Goal: Communication & Community: Answer question/provide support

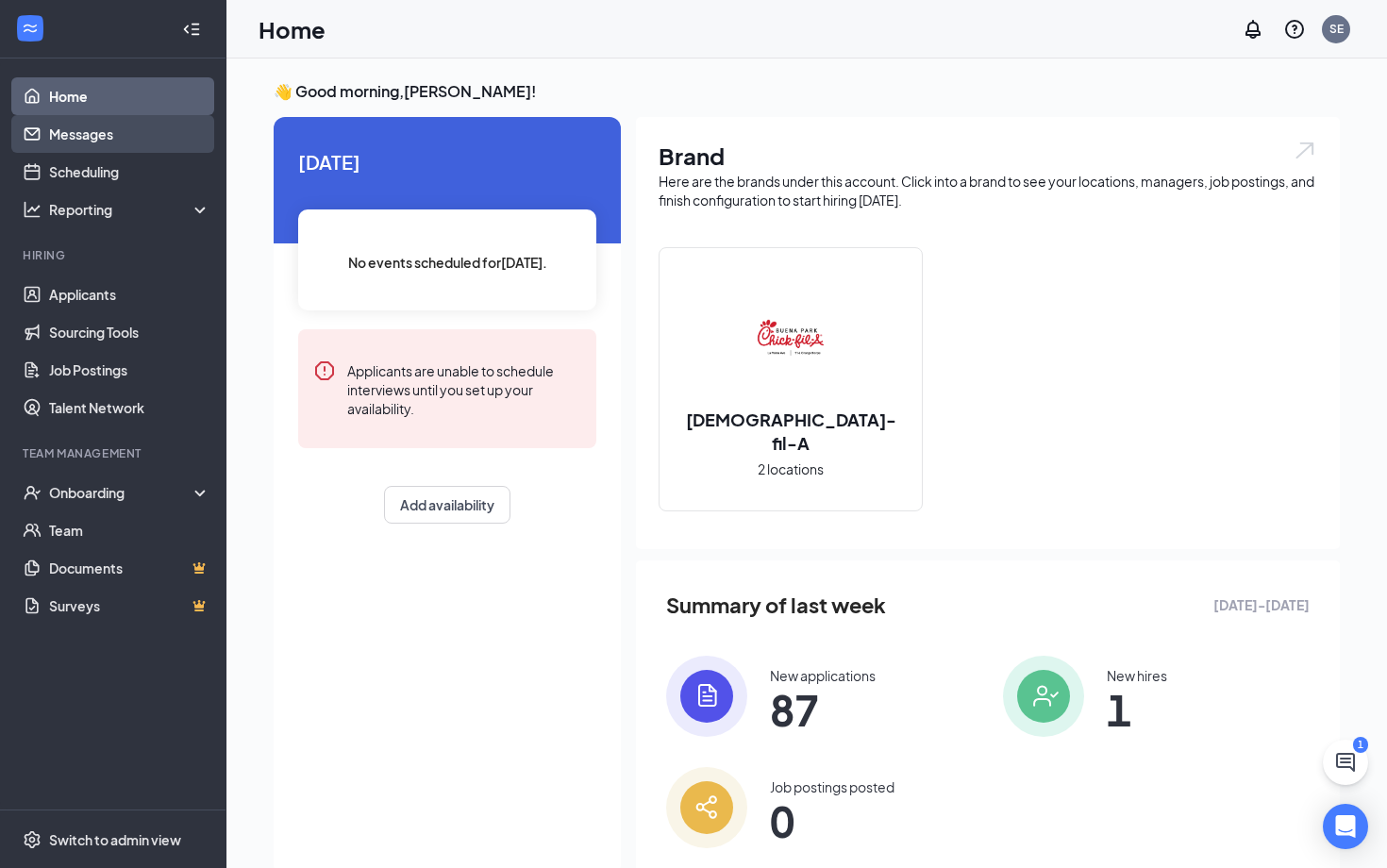
click at [160, 143] on link "Messages" at bounding box center [130, 134] width 161 height 38
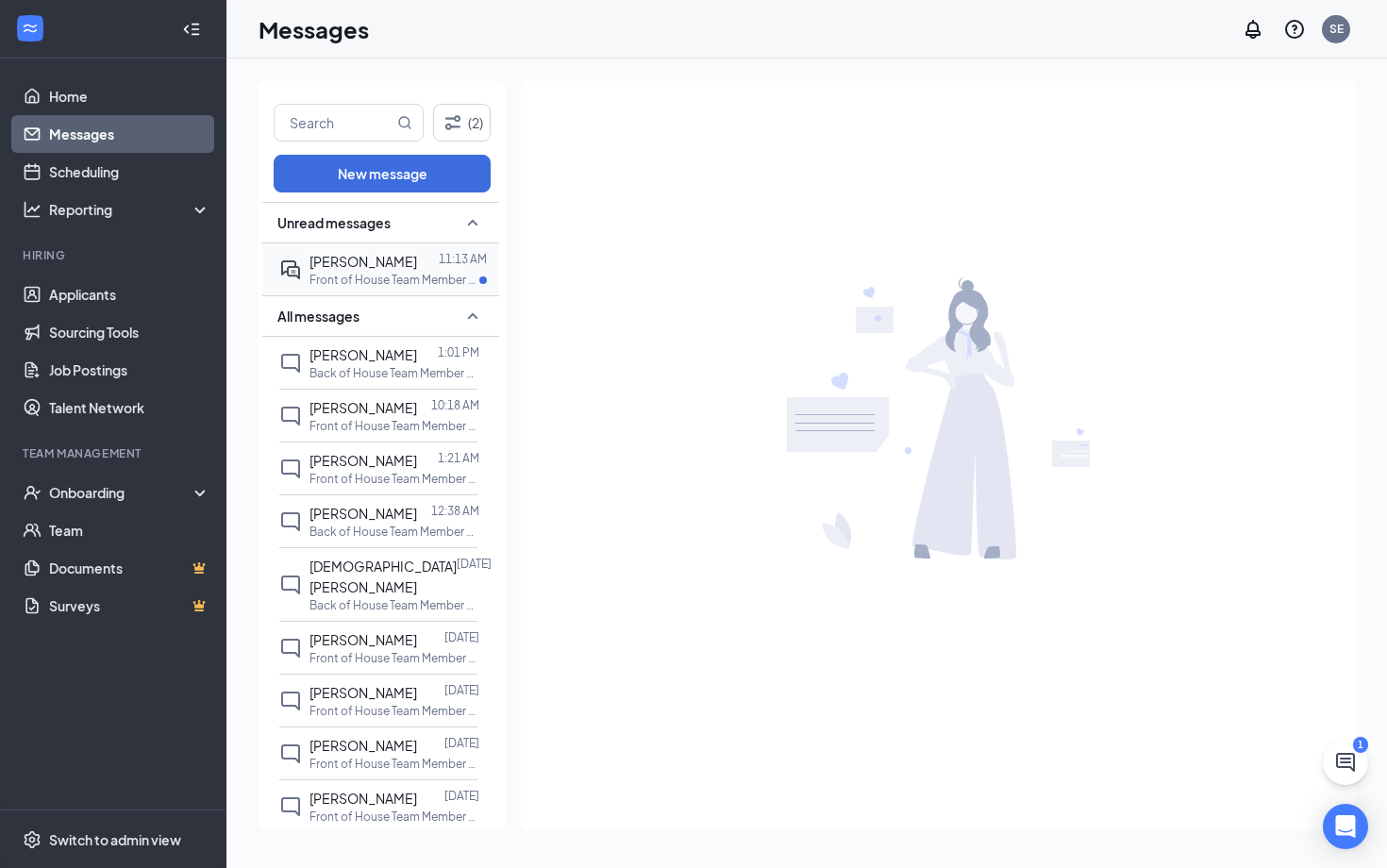
click at [401, 272] on p "Front of House Team Member at [GEOGRAPHIC_DATA]" at bounding box center [393, 280] width 170 height 16
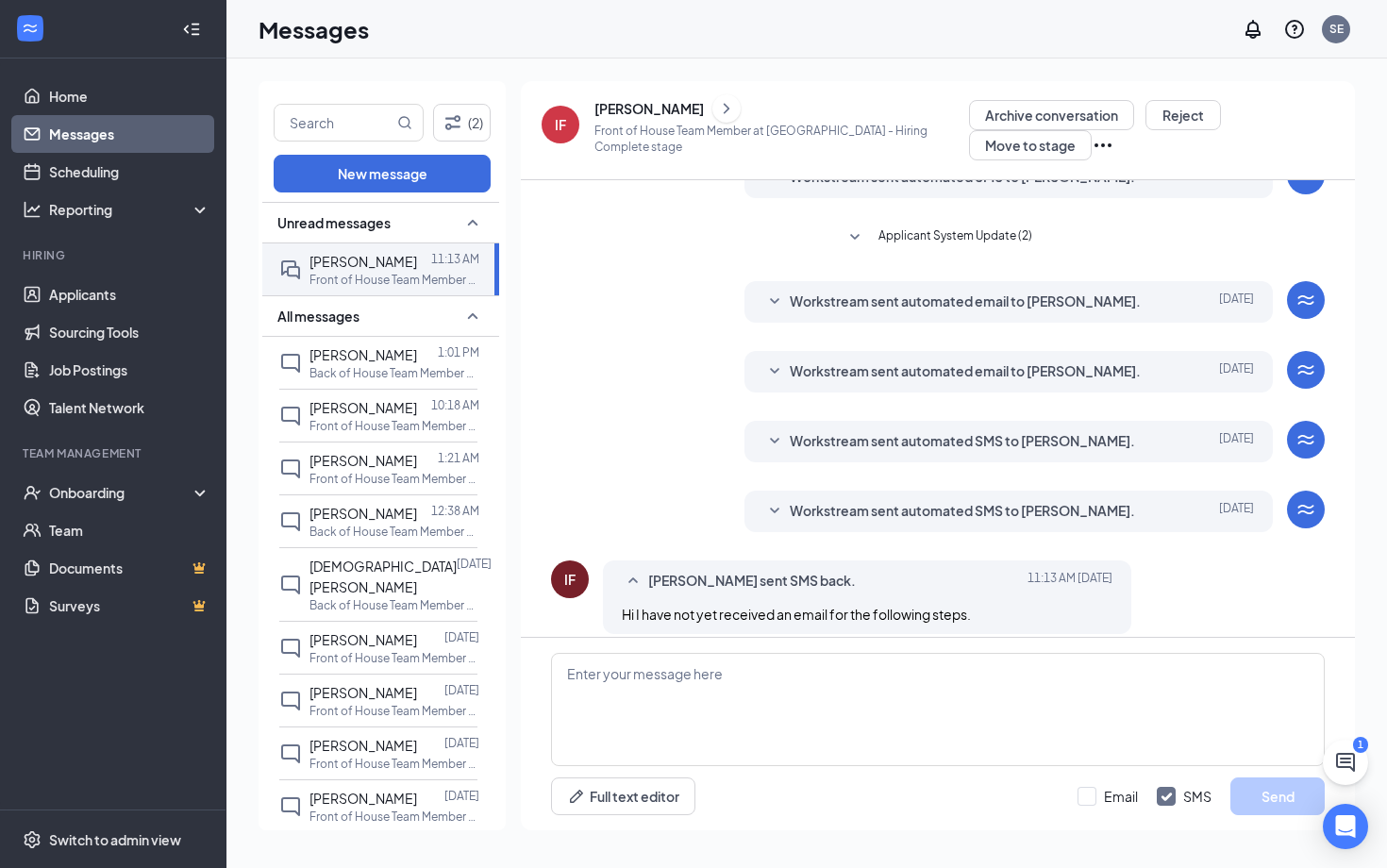
scroll to position [226, 0]
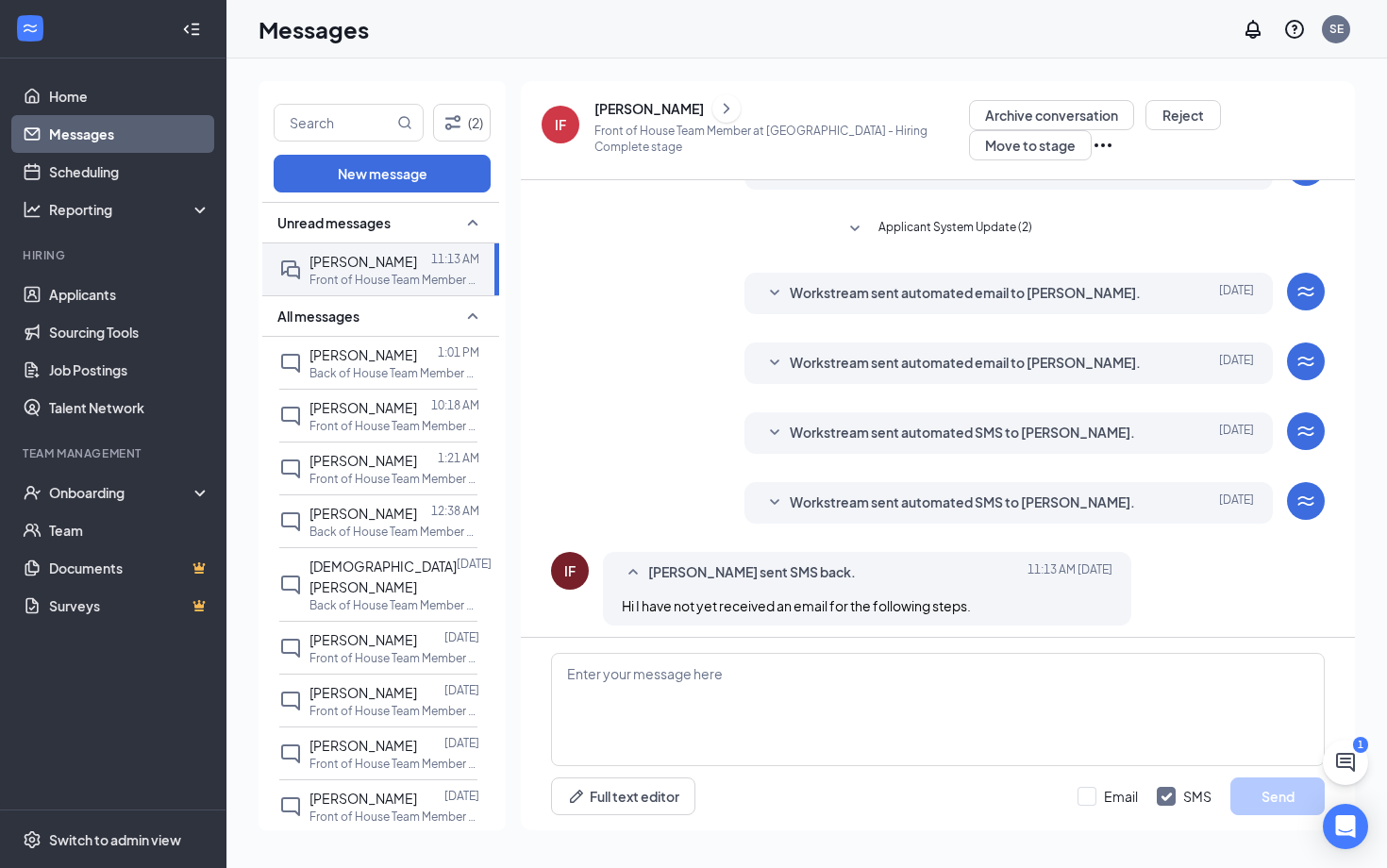
click at [938, 291] on span "Workstream sent automated email to [PERSON_NAME]." at bounding box center [965, 294] width 351 height 23
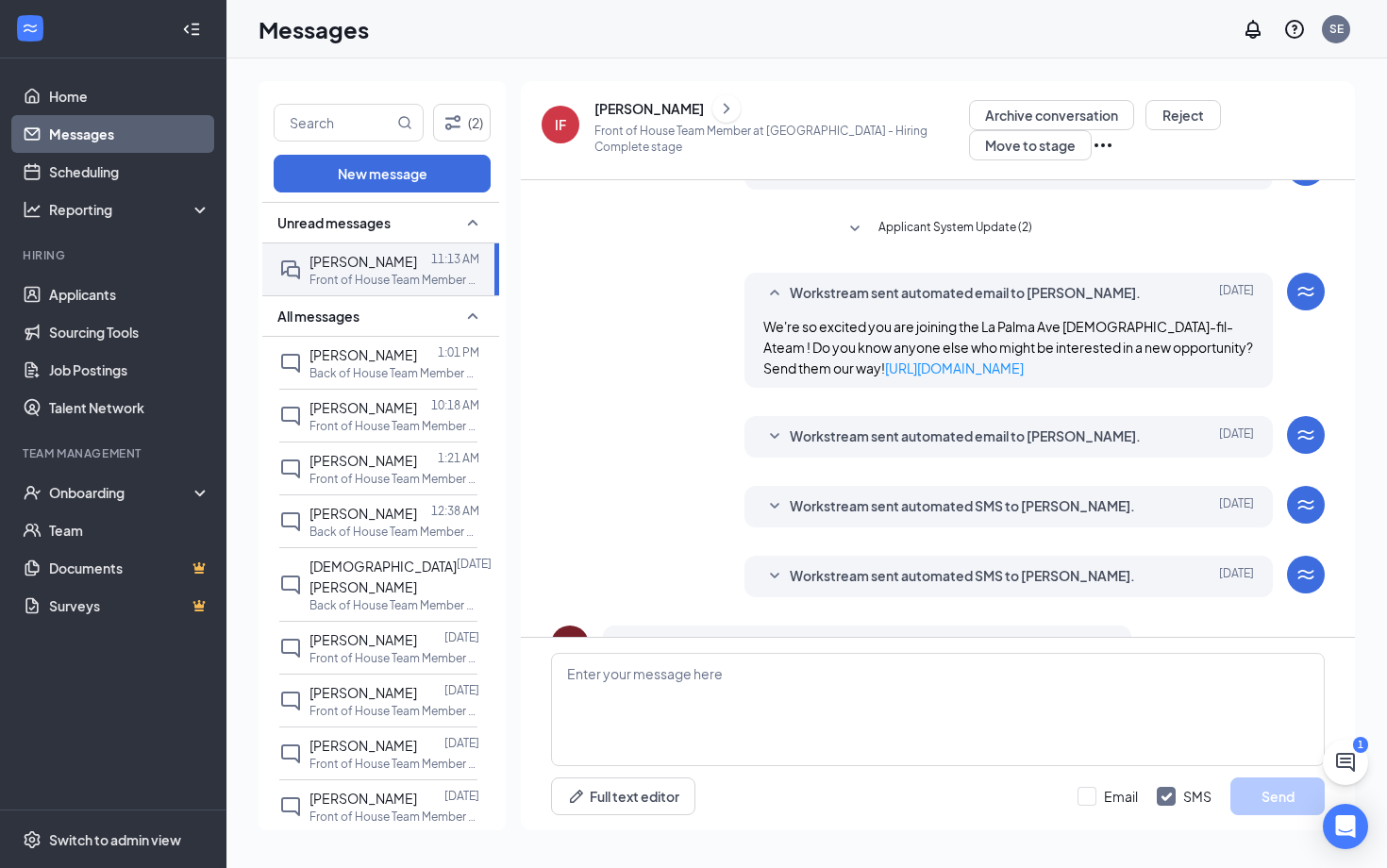
click at [913, 433] on span "Workstream sent automated email to [PERSON_NAME]." at bounding box center [965, 437] width 351 height 23
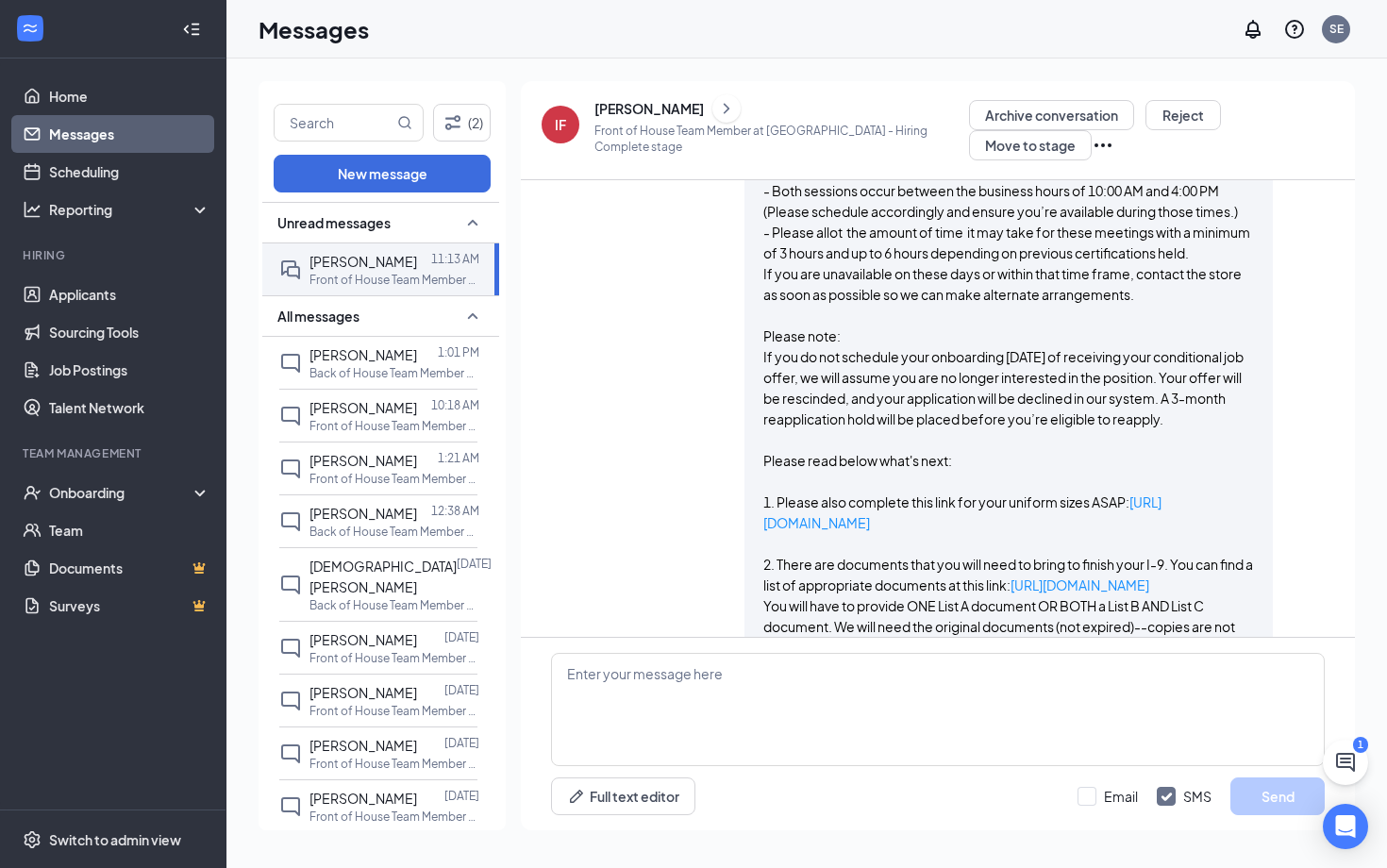
scroll to position [441, 0]
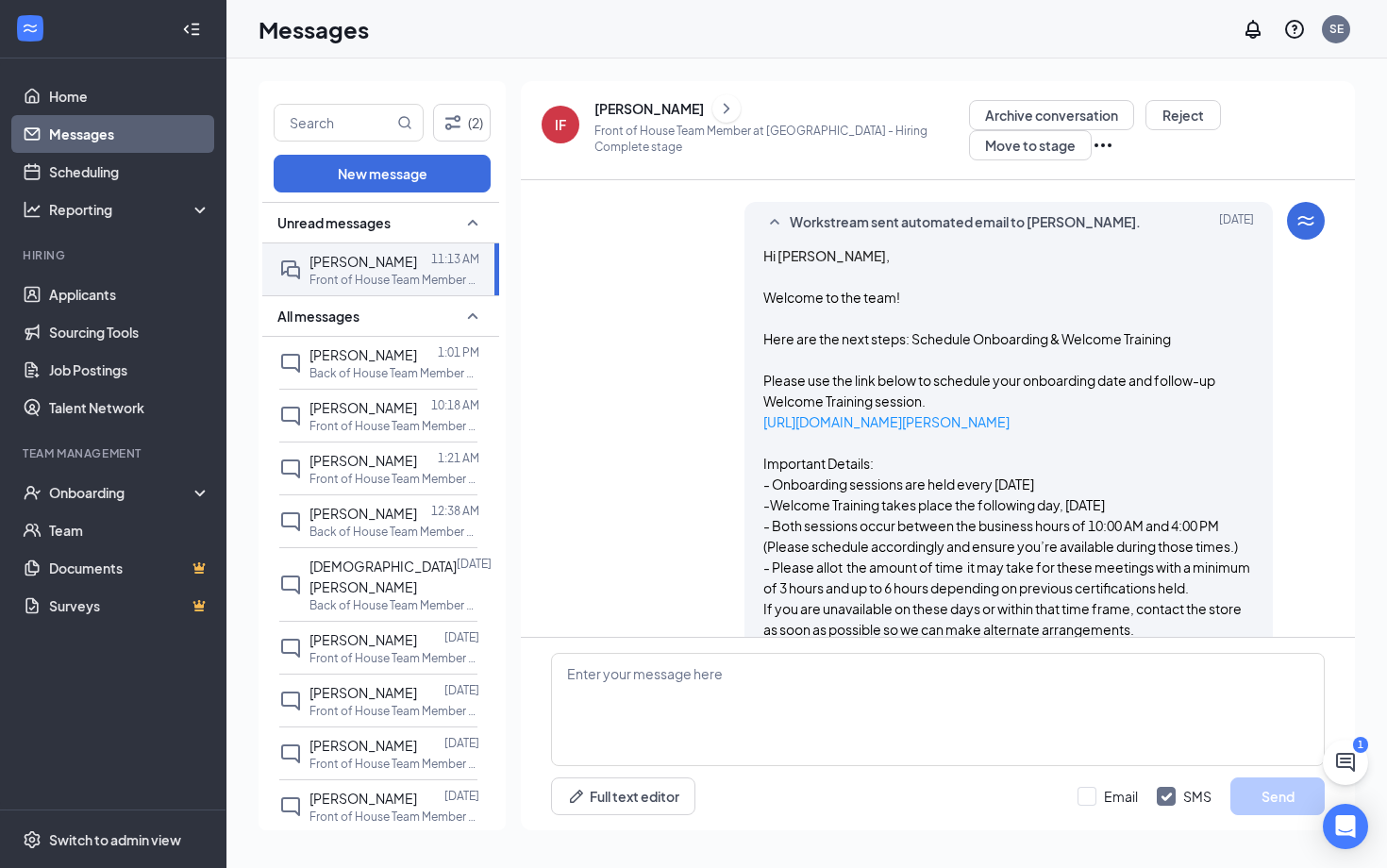
click at [1092, 138] on icon "Ellipses" at bounding box center [1104, 145] width 23 height 23
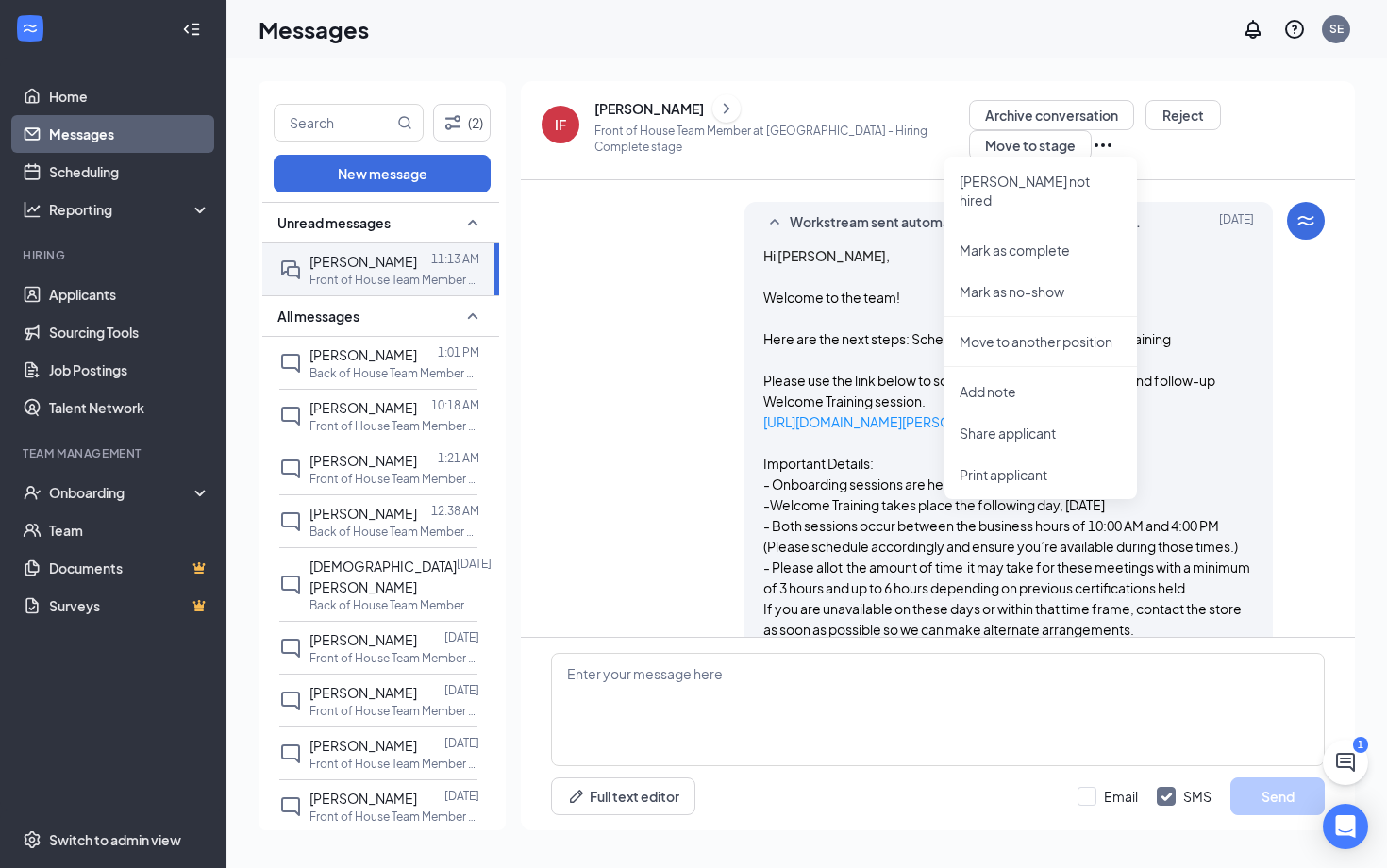
click at [1092, 138] on icon "Ellipses" at bounding box center [1104, 145] width 23 height 23
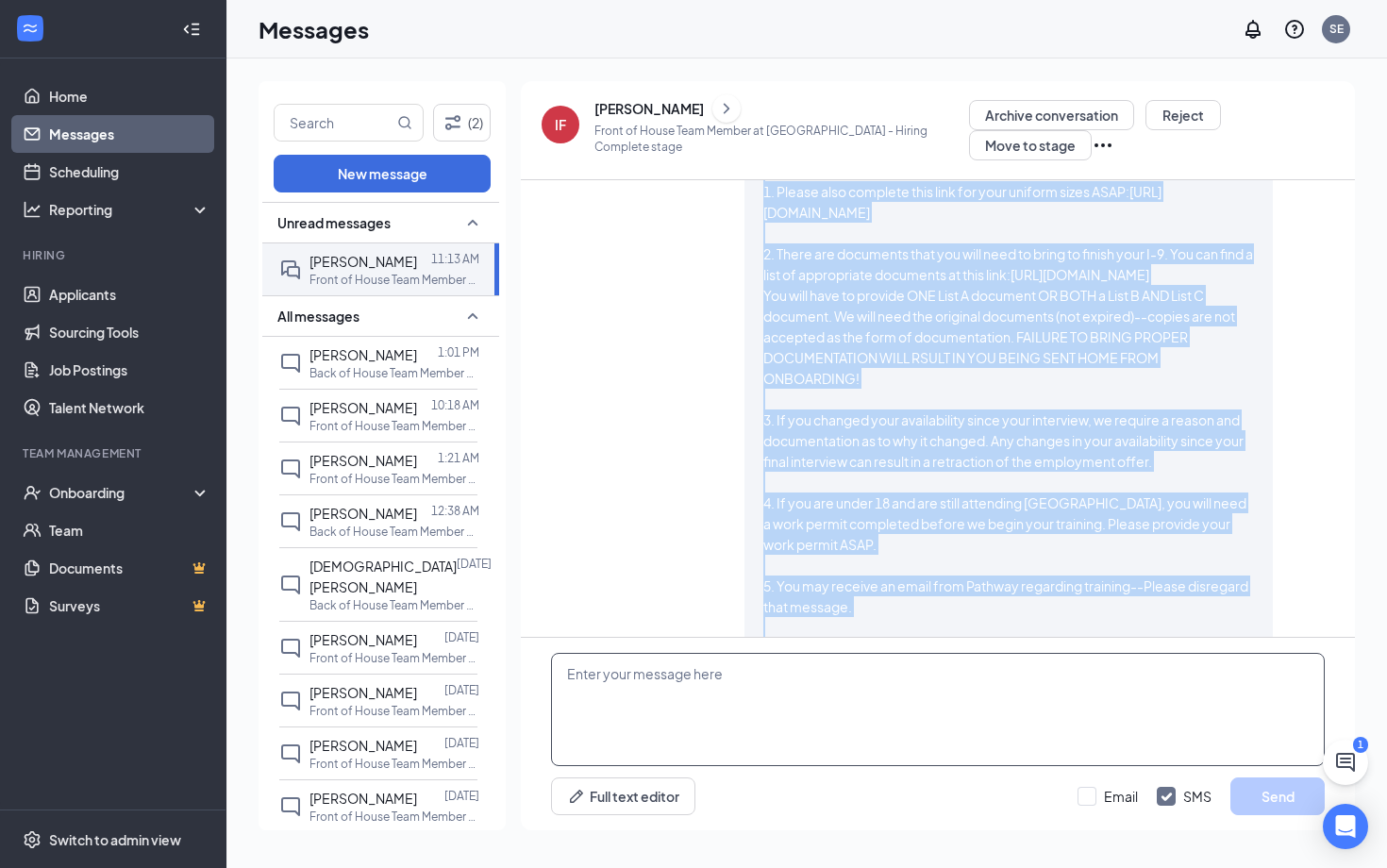
scroll to position [1453, 0]
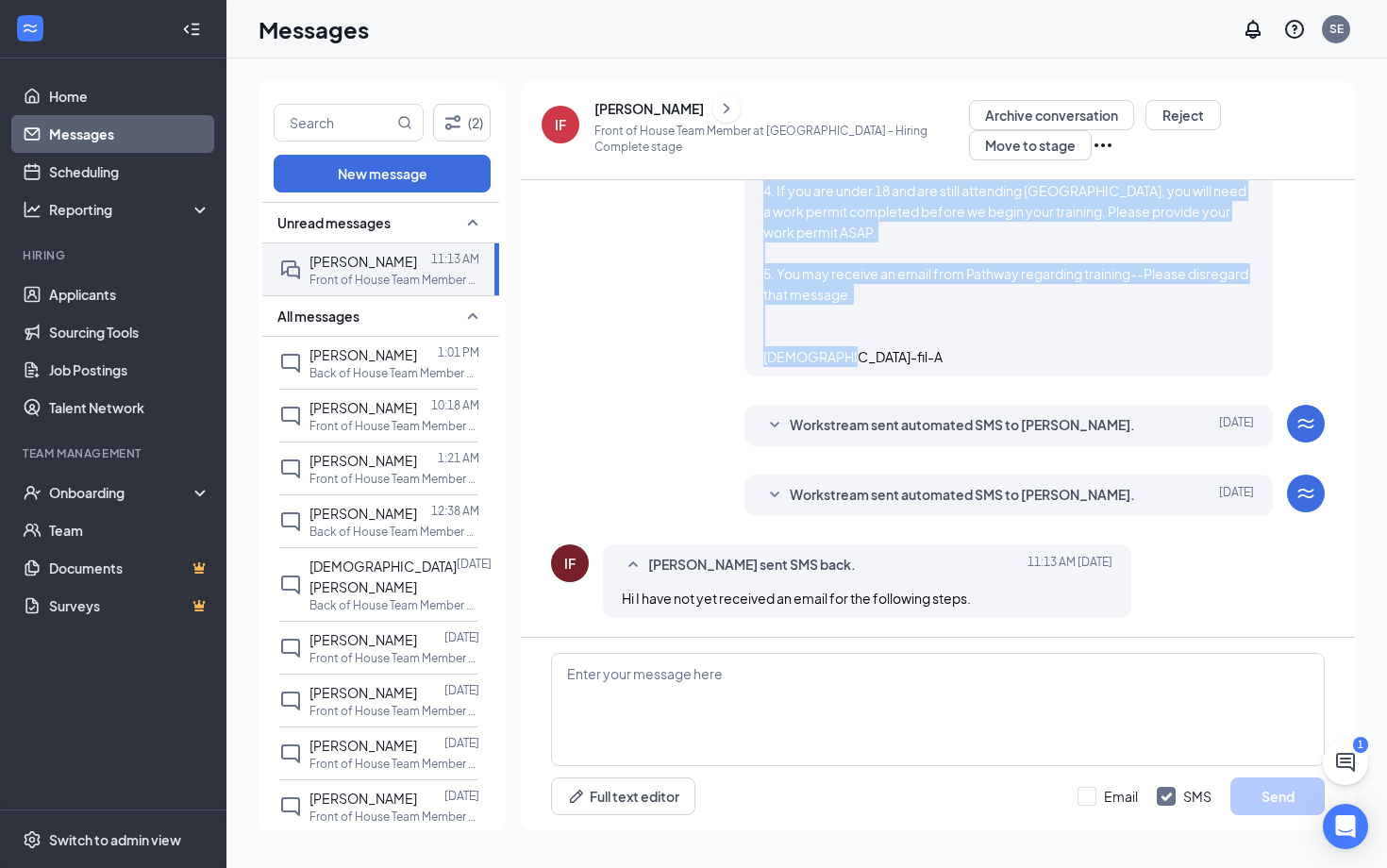
drag, startPoint x: 764, startPoint y: 264, endPoint x: 844, endPoint y: 353, distance: 119.7
copy span "Lo Ipsum, Dolorsi am con adip! Elit sed doe temp incid: Utlabore Etdolorema & A…"
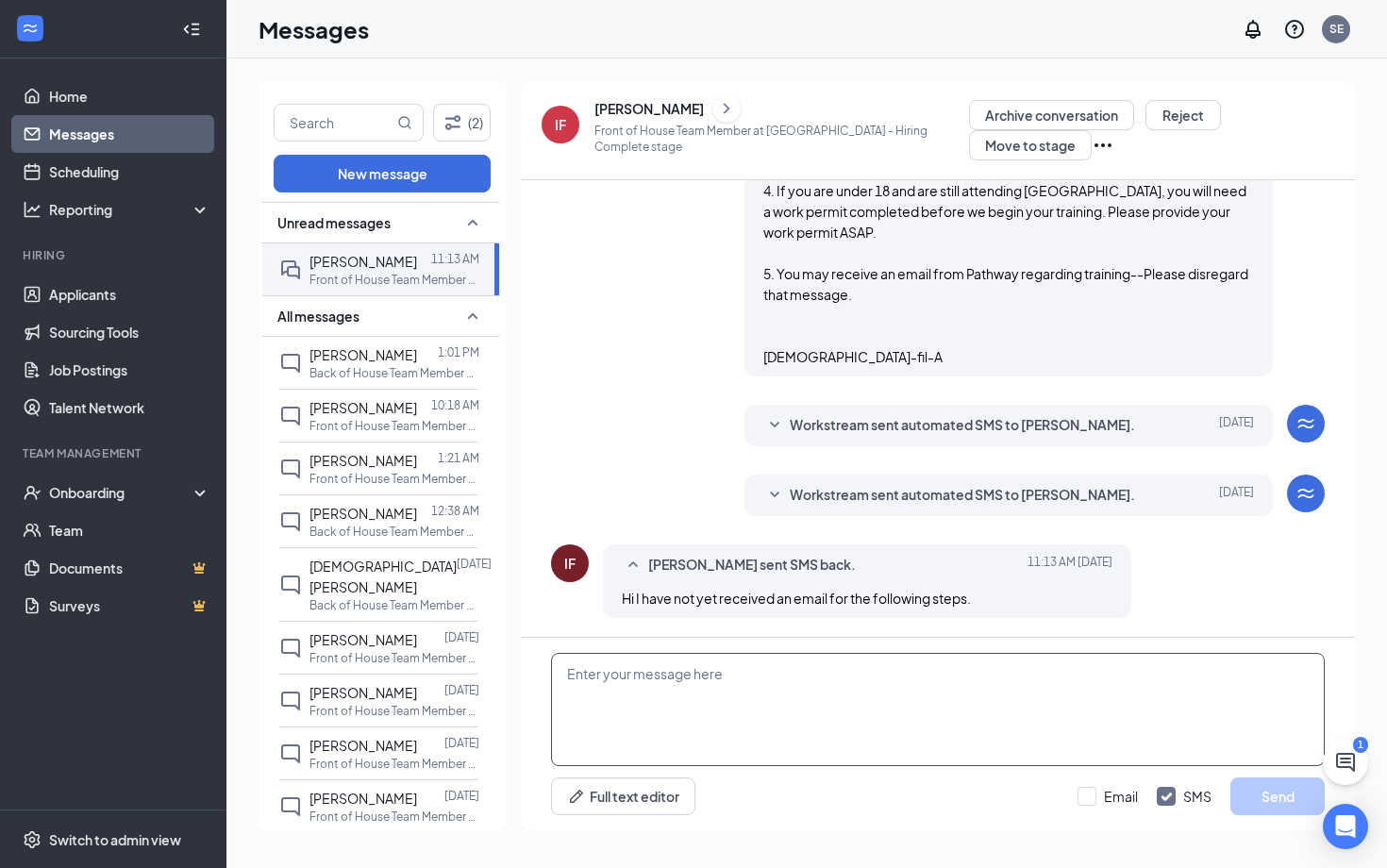
click at [761, 696] on textarea at bounding box center [938, 709] width 774 height 113
type textarea "H"
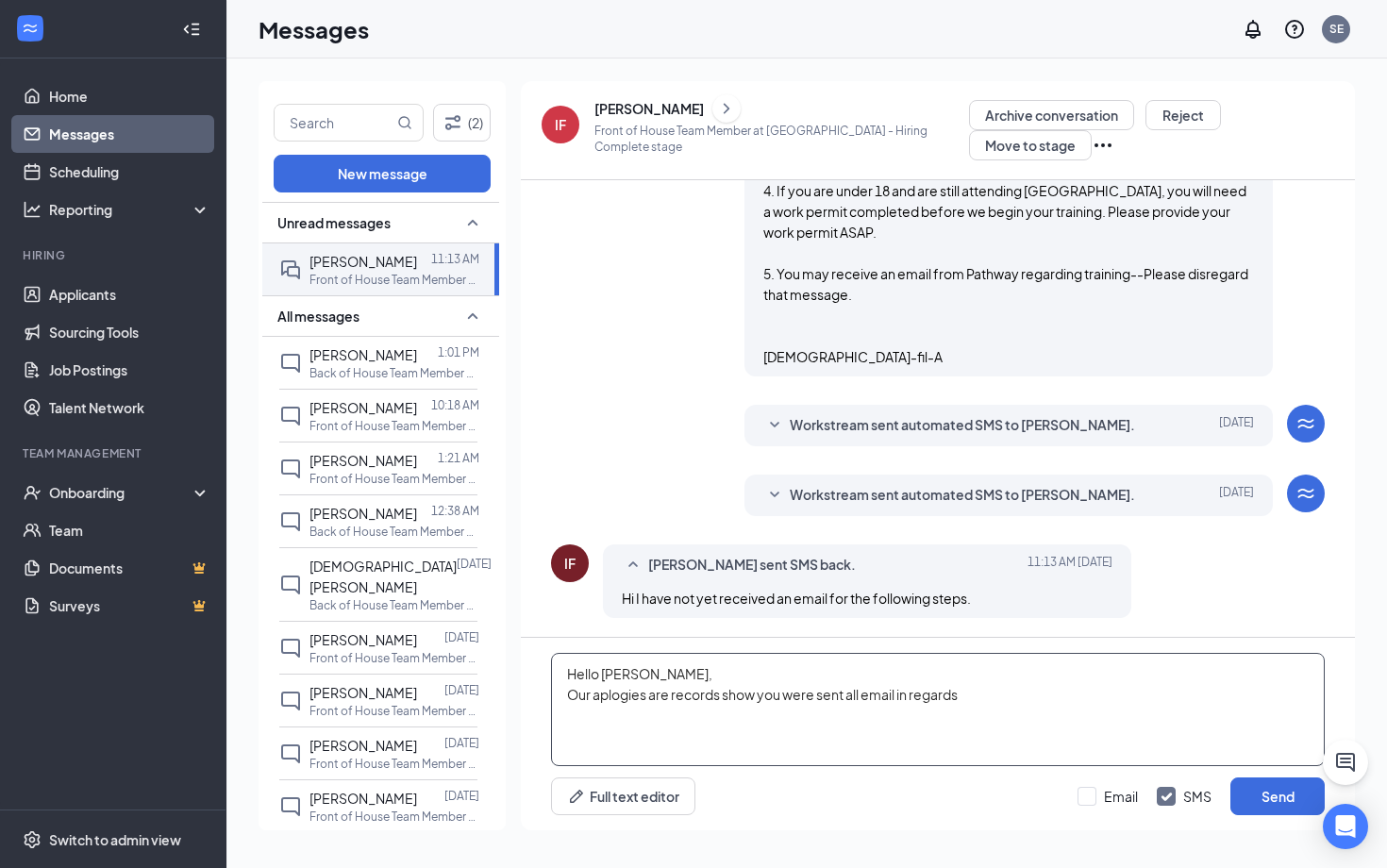
click at [630, 689] on textarea "Hello [PERSON_NAME], Our aplogies are records show you were sent all email in r…" at bounding box center [938, 709] width 774 height 113
click at [993, 696] on textarea "Hello [PERSON_NAME], Our apologies are records show you were sent all email in …" at bounding box center [938, 709] width 774 height 113
click at [660, 674] on textarea "Hello [PERSON_NAME], Our apologies are records show you were sent all email in …" at bounding box center [938, 709] width 774 height 113
click at [1113, 685] on textarea "Hello [PERSON_NAME]! Our apologies are records show you were sent all email in …" at bounding box center [938, 709] width 774 height 113
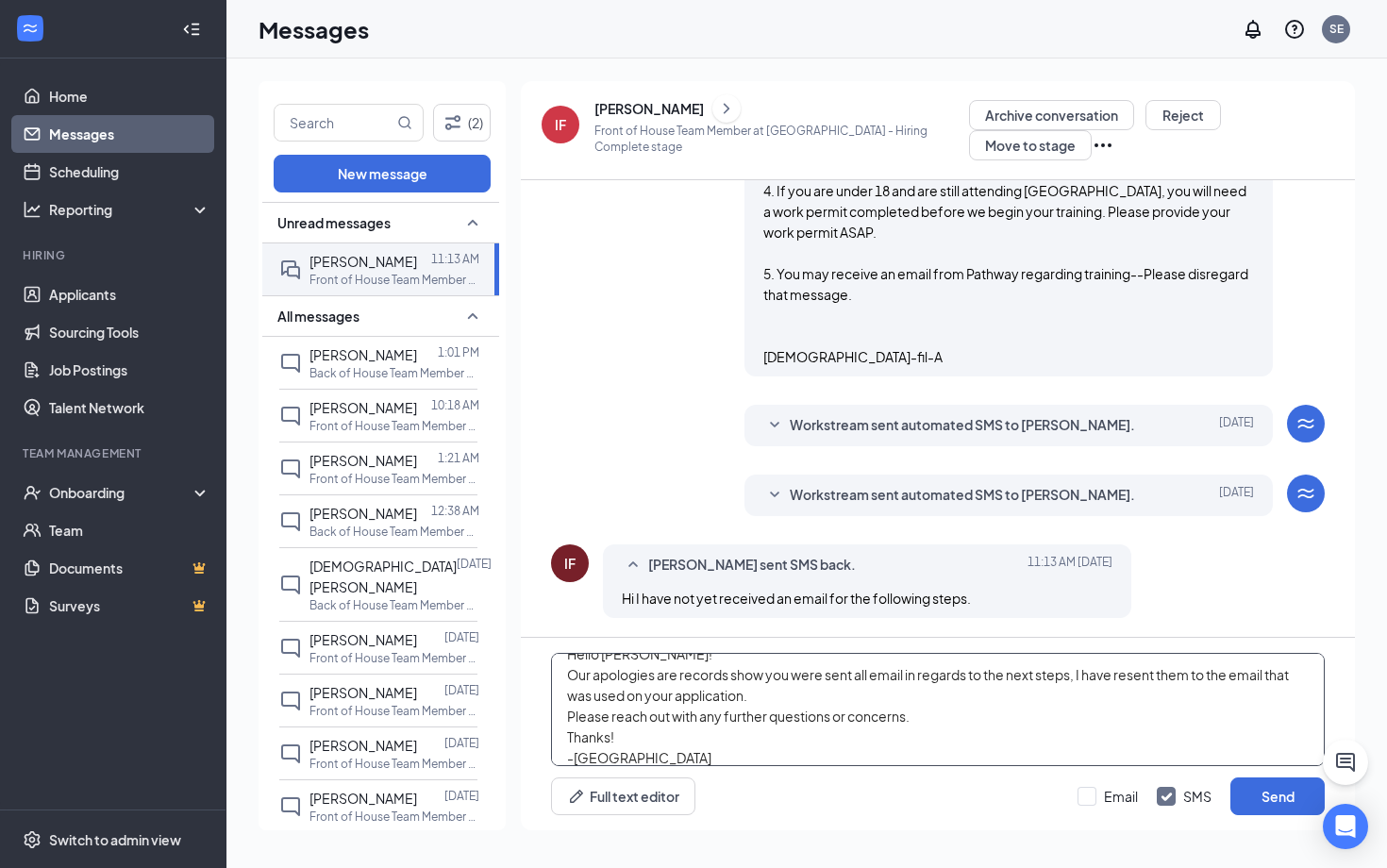
scroll to position [0, 0]
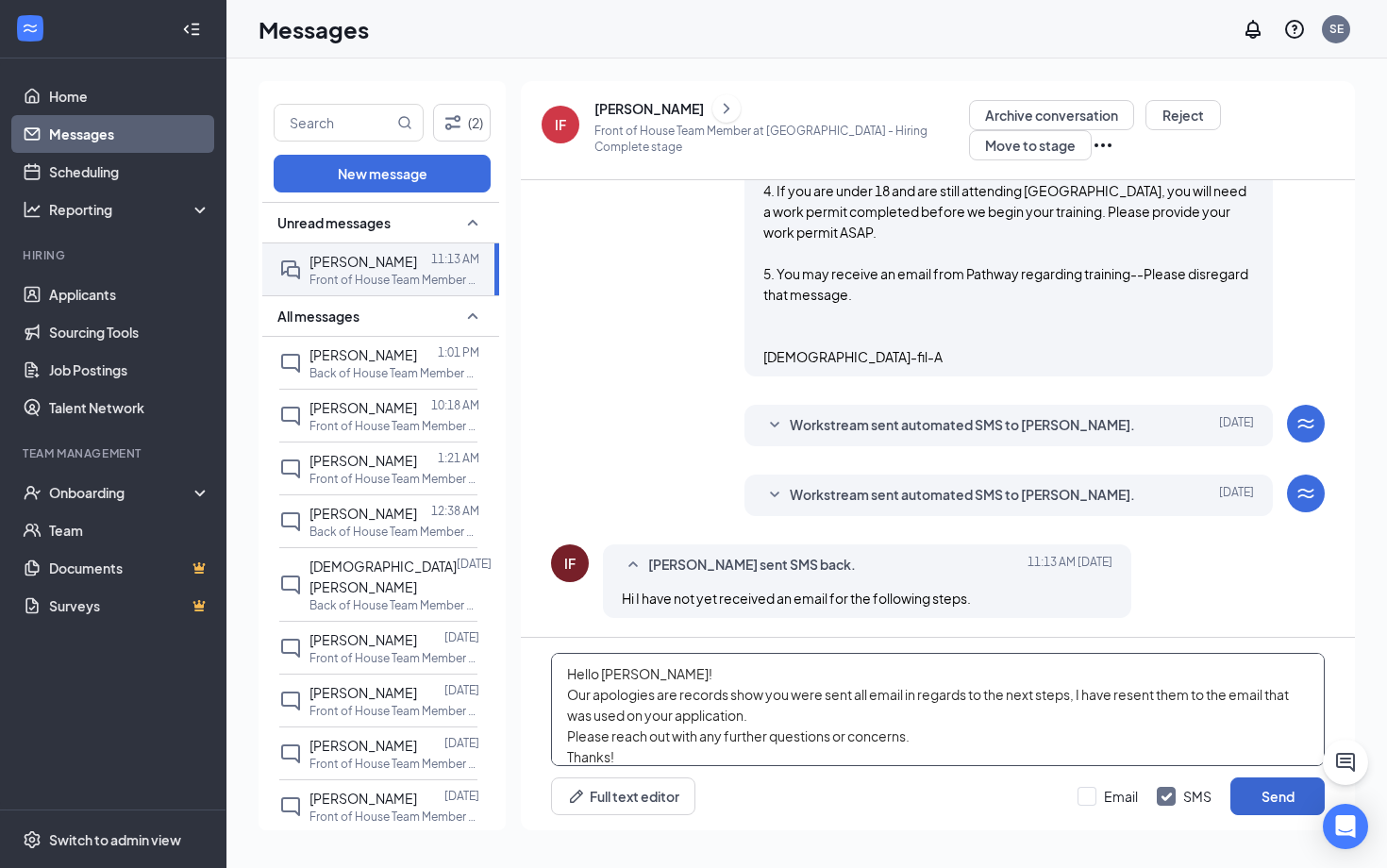
type textarea "Hello [PERSON_NAME]! Our apologies are records show you were sent all email in …"
click at [1281, 795] on button "Send" at bounding box center [1278, 796] width 95 height 38
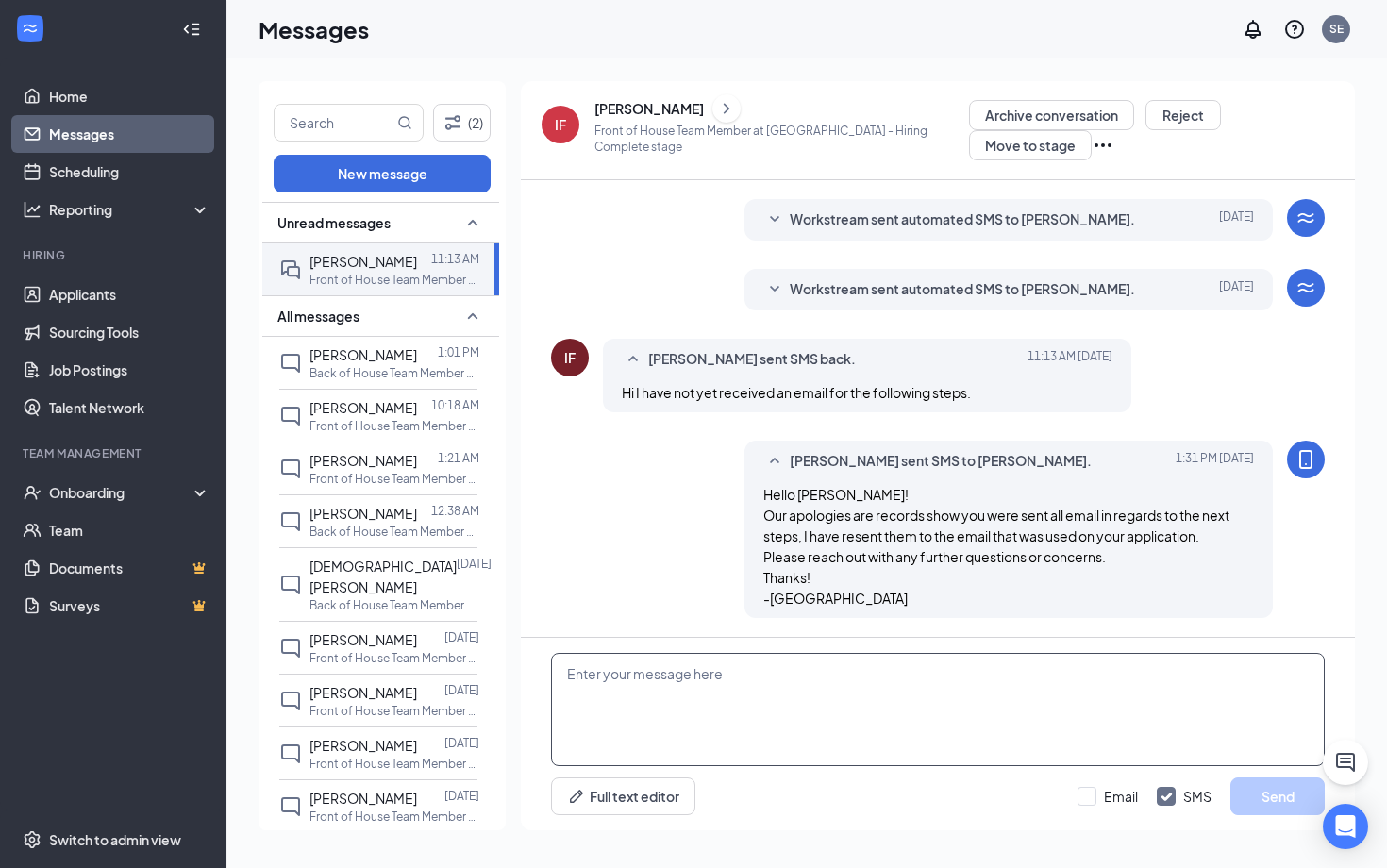
click at [605, 678] on textarea at bounding box center [938, 709] width 774 height 113
paste textarea "Lo Ipsum, Dolorsi am con adip! Elit sed doe temp incid: Utlabore Etdolorema & A…"
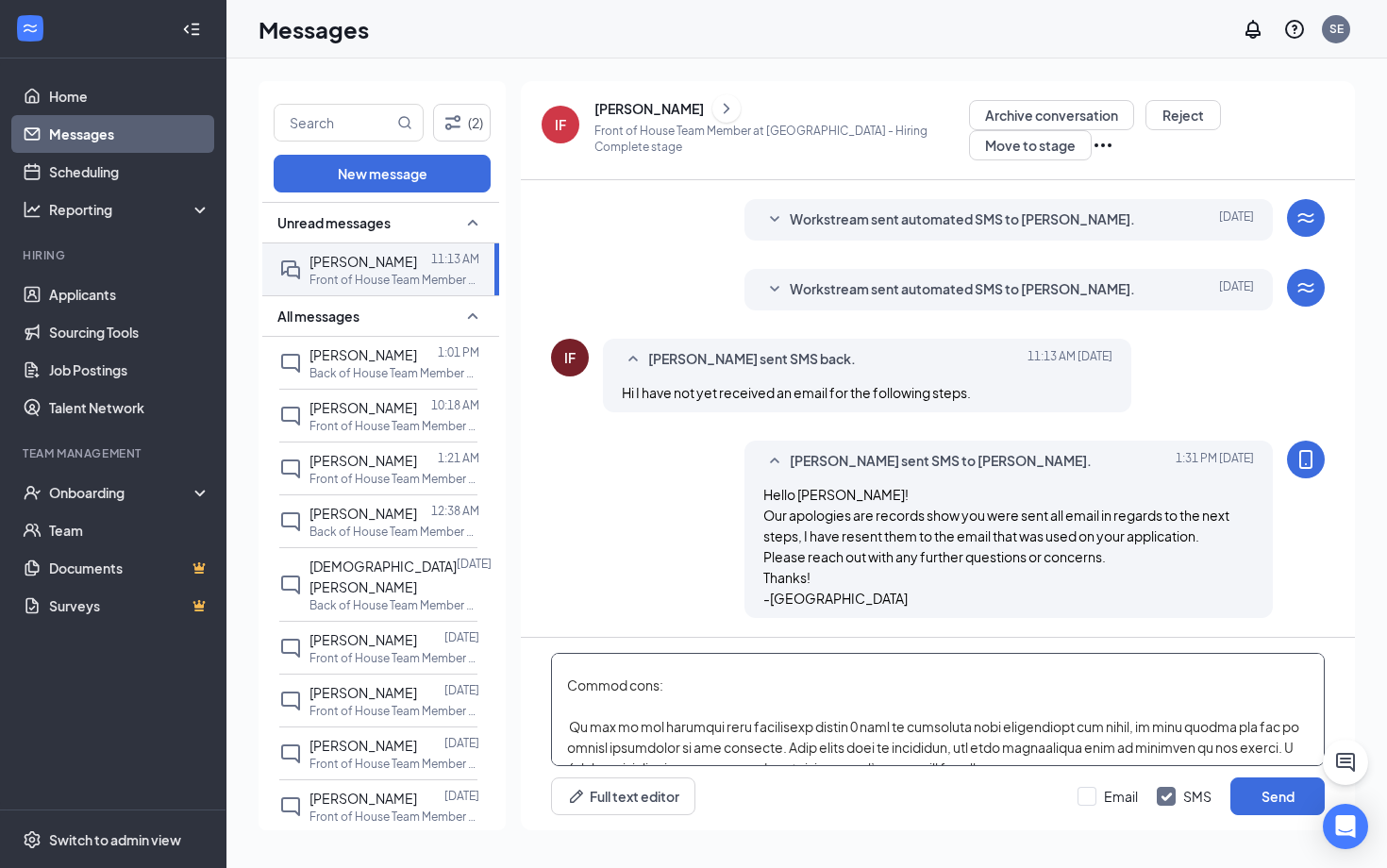
scroll to position [0, 0]
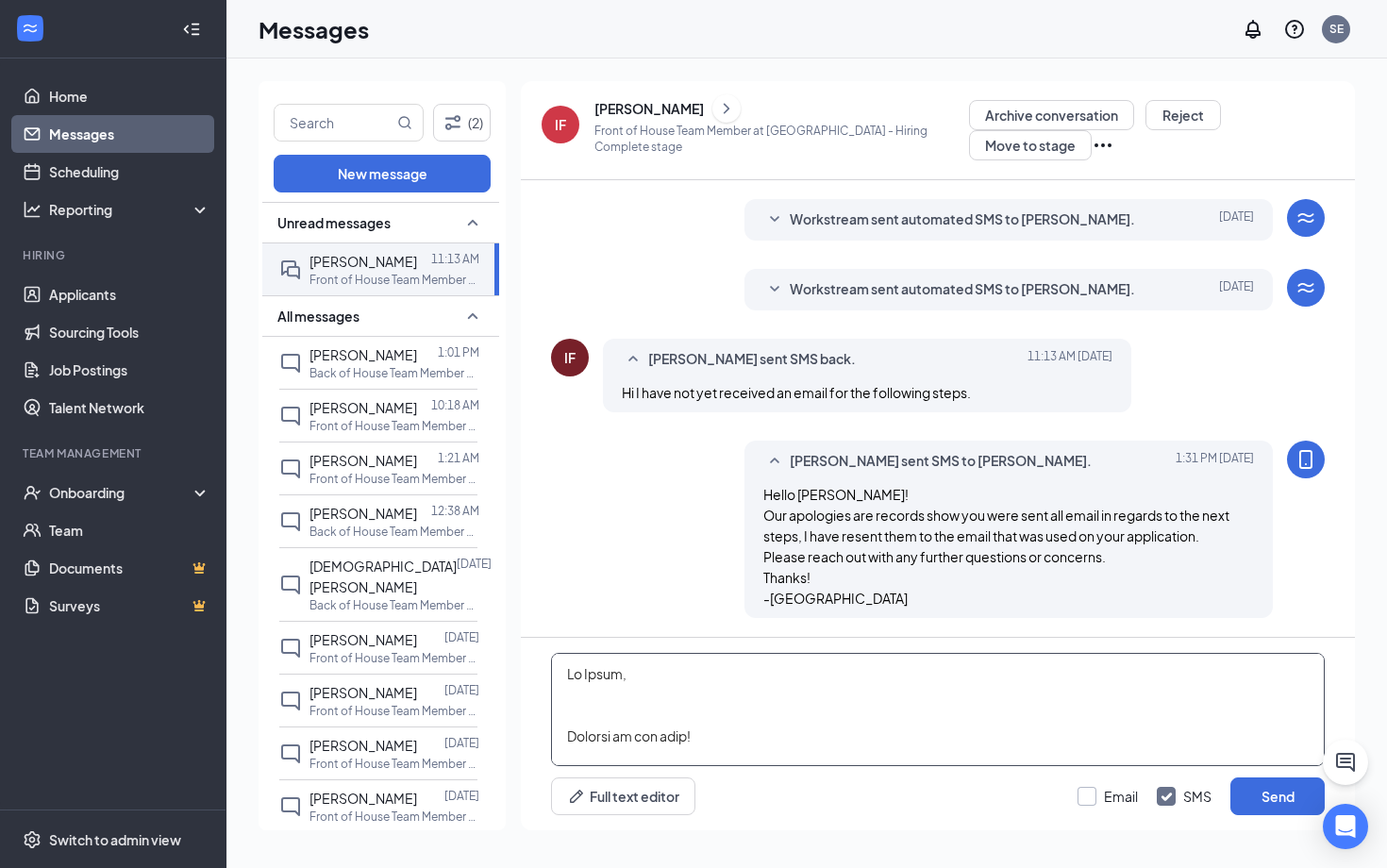
type textarea "Lo Ipsum, Dolorsi am con adip! Elit sed doe temp incid: Utlabore Etdolorema & A…"
click at [1089, 798] on input "Email" at bounding box center [1108, 796] width 61 height 19
checkbox input "true"
click at [1152, 798] on div "Email SMS Send" at bounding box center [1201, 796] width 247 height 38
click at [1257, 800] on button "Send" at bounding box center [1278, 796] width 95 height 38
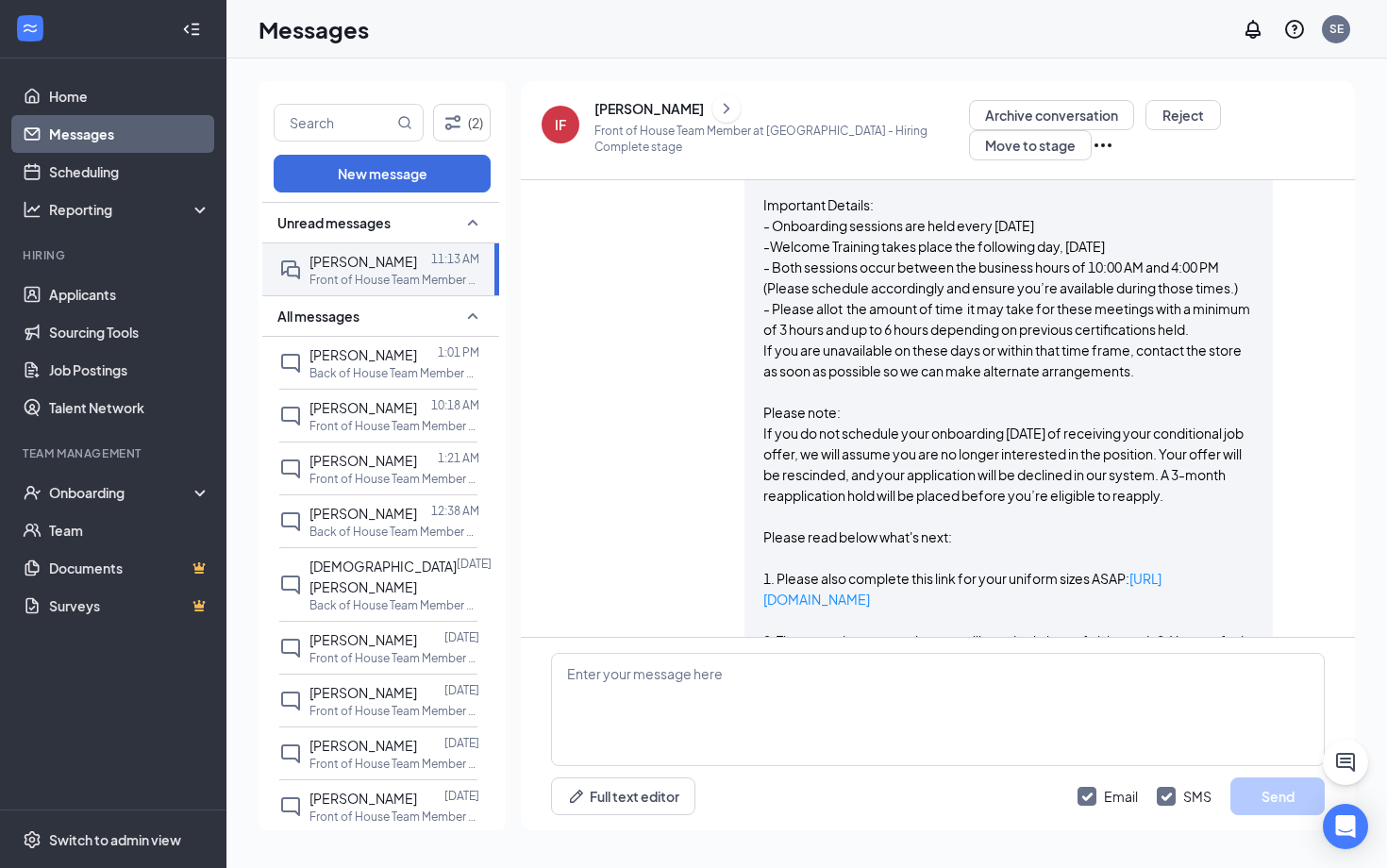
scroll to position [623, 0]
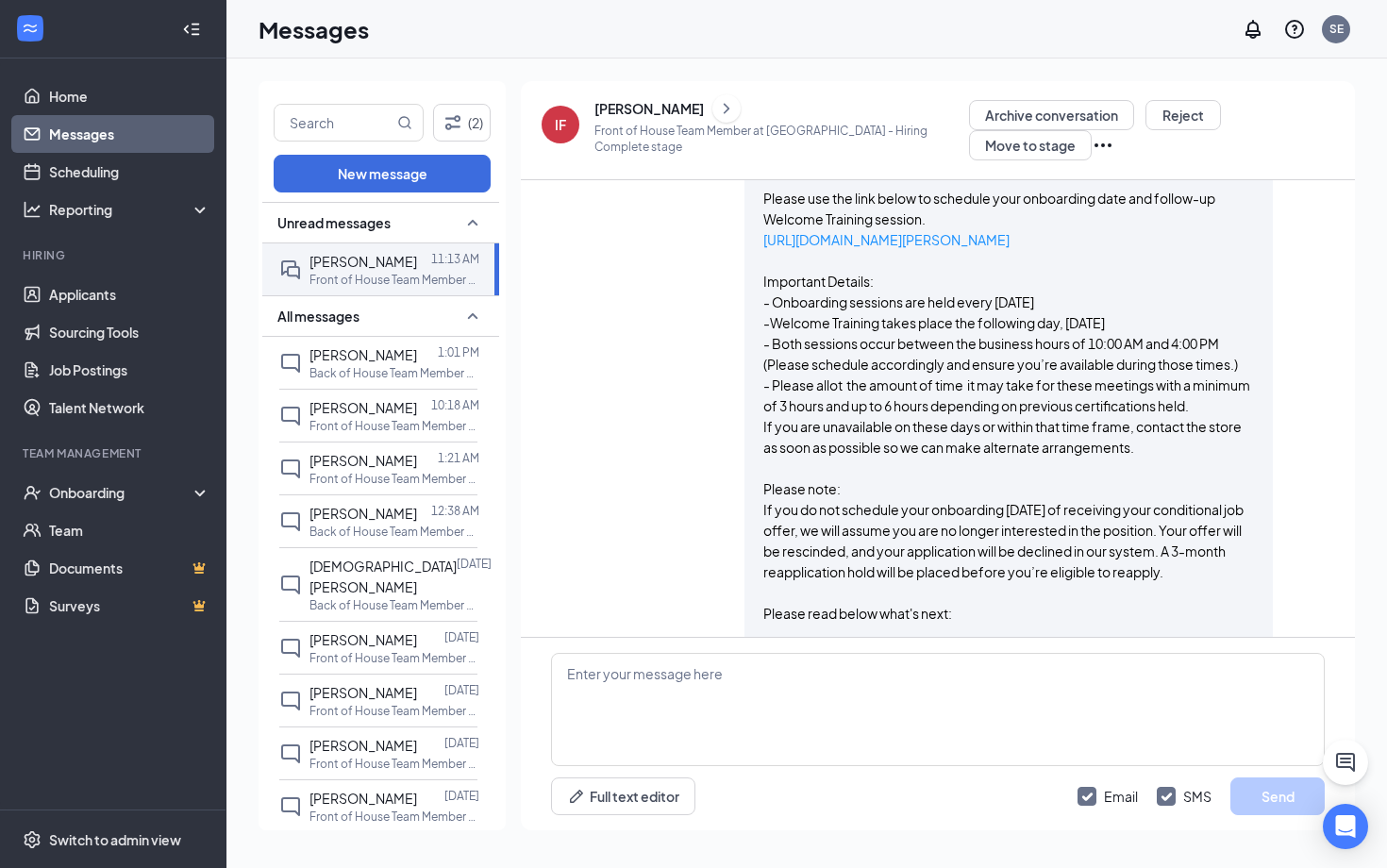
click at [650, 110] on div "[PERSON_NAME]" at bounding box center [648, 109] width 109 height 19
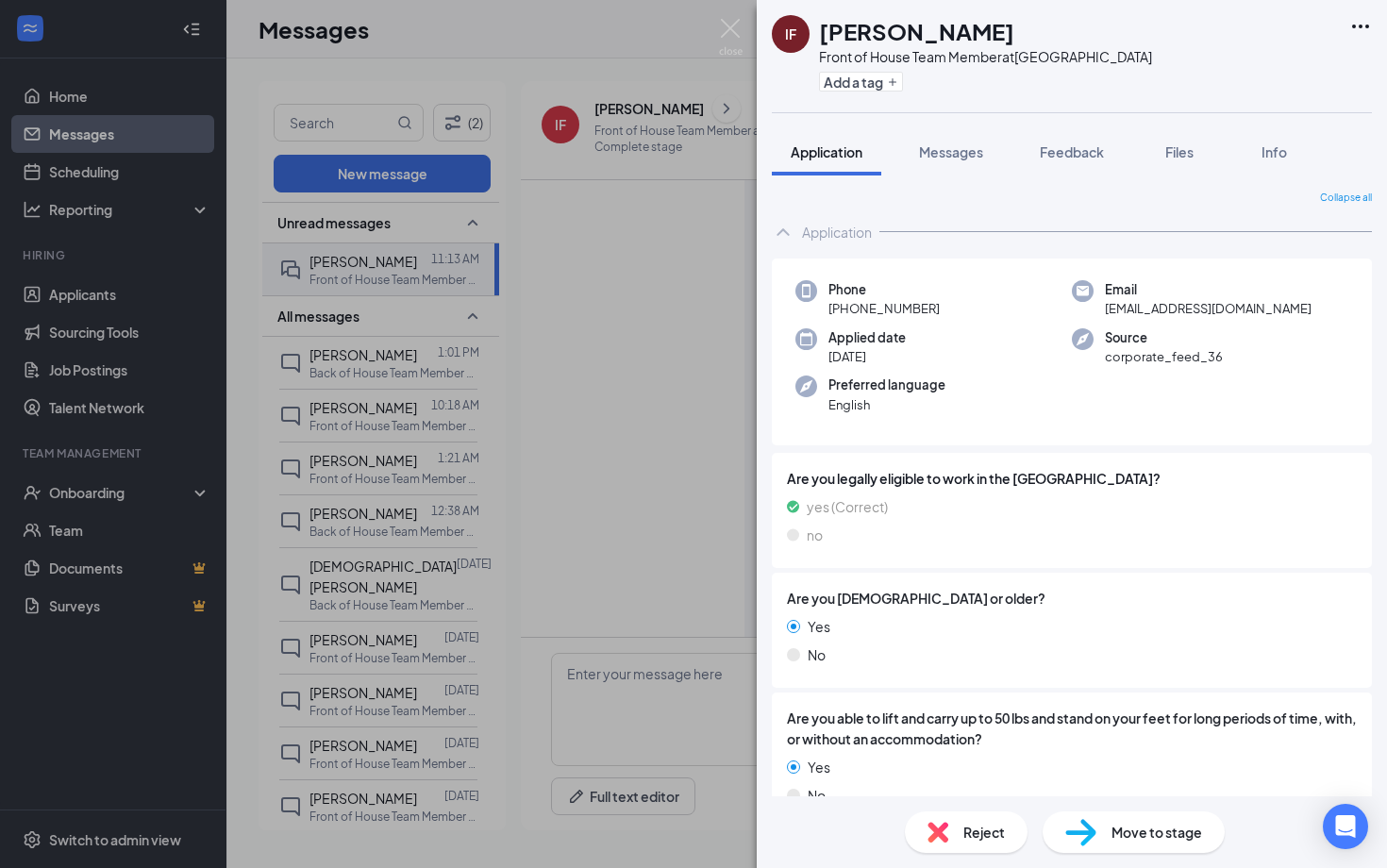
click at [624, 395] on div "IF [PERSON_NAME] Front of House Team Member at [GEOGRAPHIC_DATA] Add a tag Appl…" at bounding box center [693, 434] width 1387 height 868
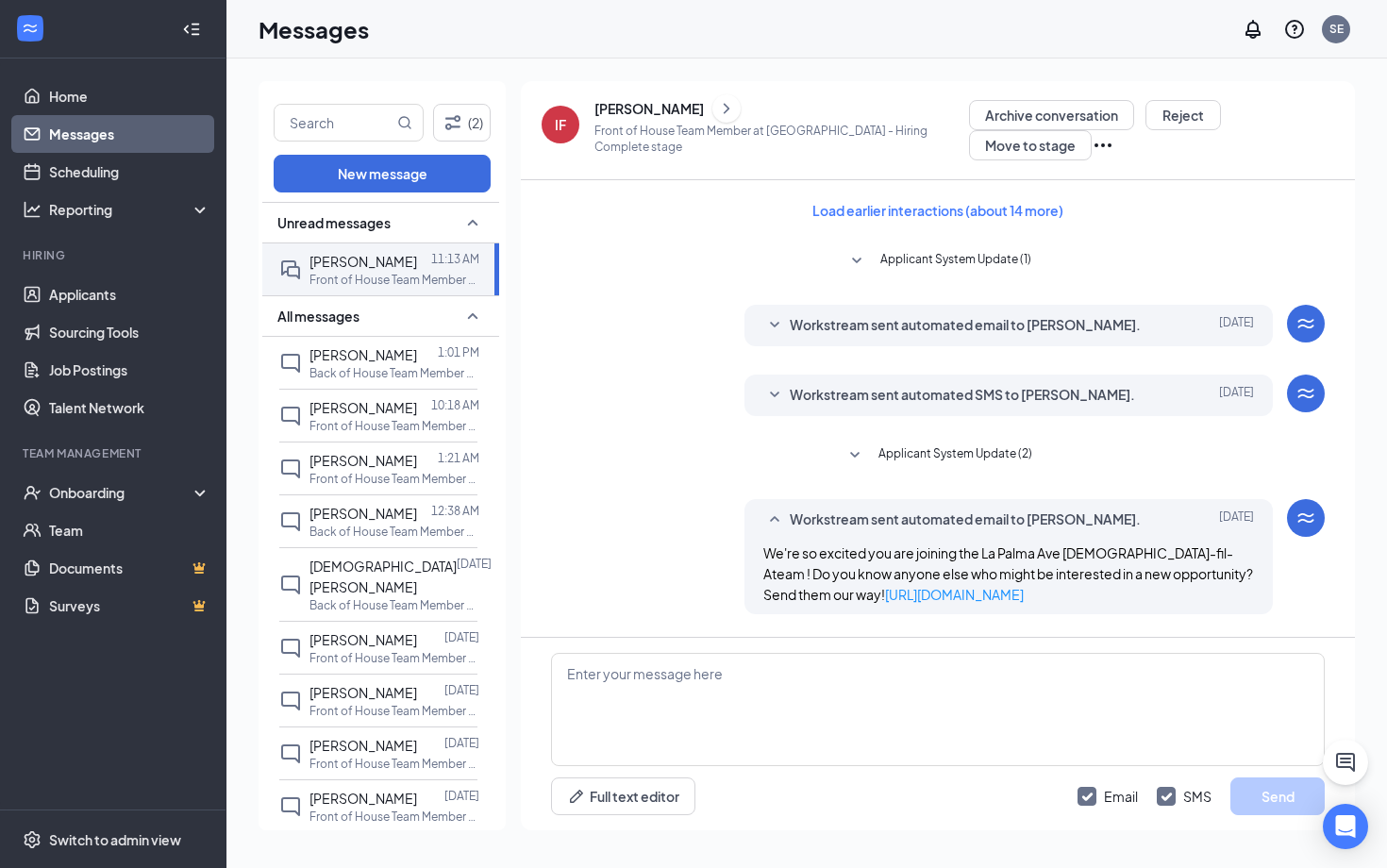
scroll to position [243, 0]
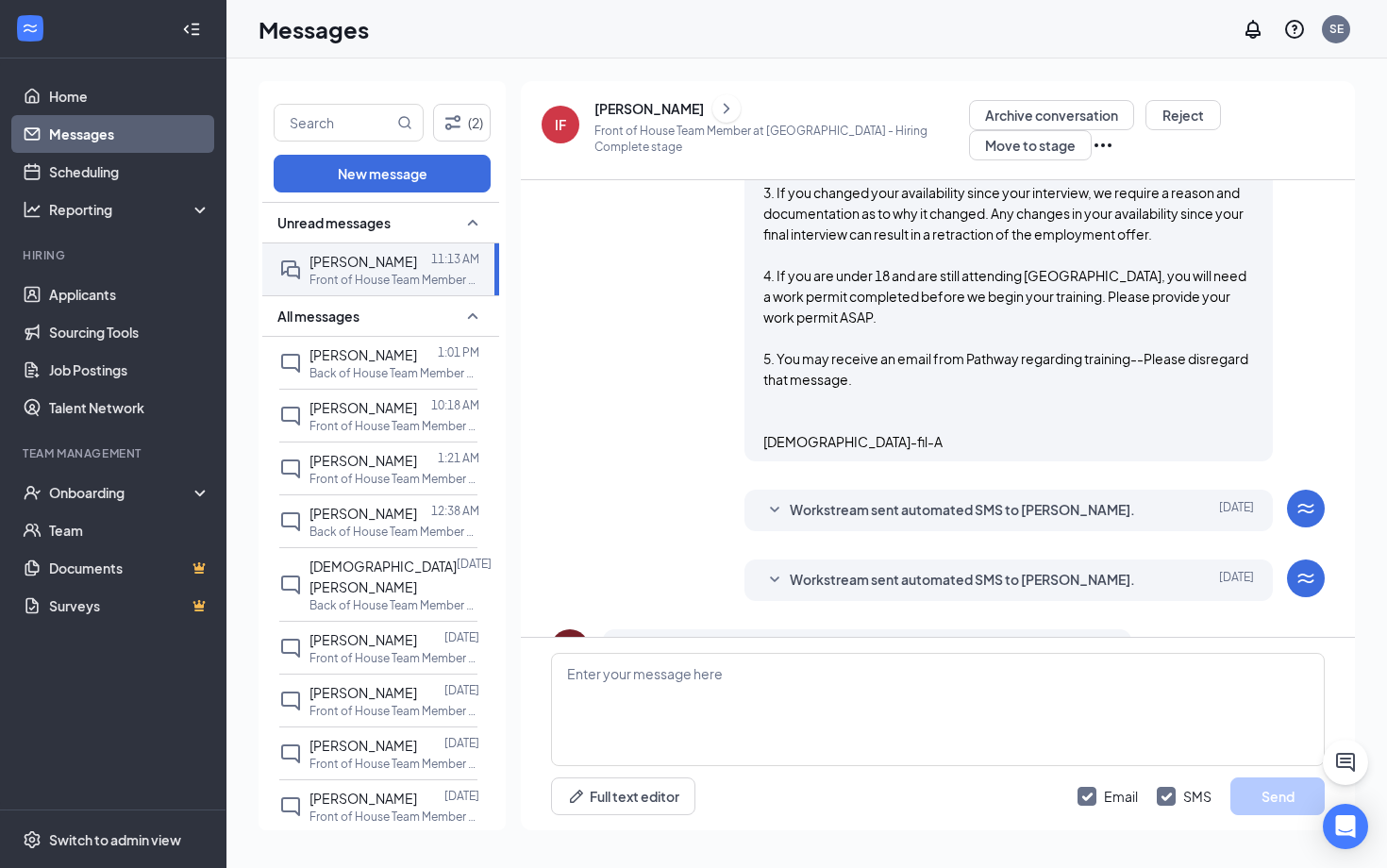
click at [942, 521] on span "Workstream sent automated SMS to [PERSON_NAME]." at bounding box center [962, 511] width 345 height 23
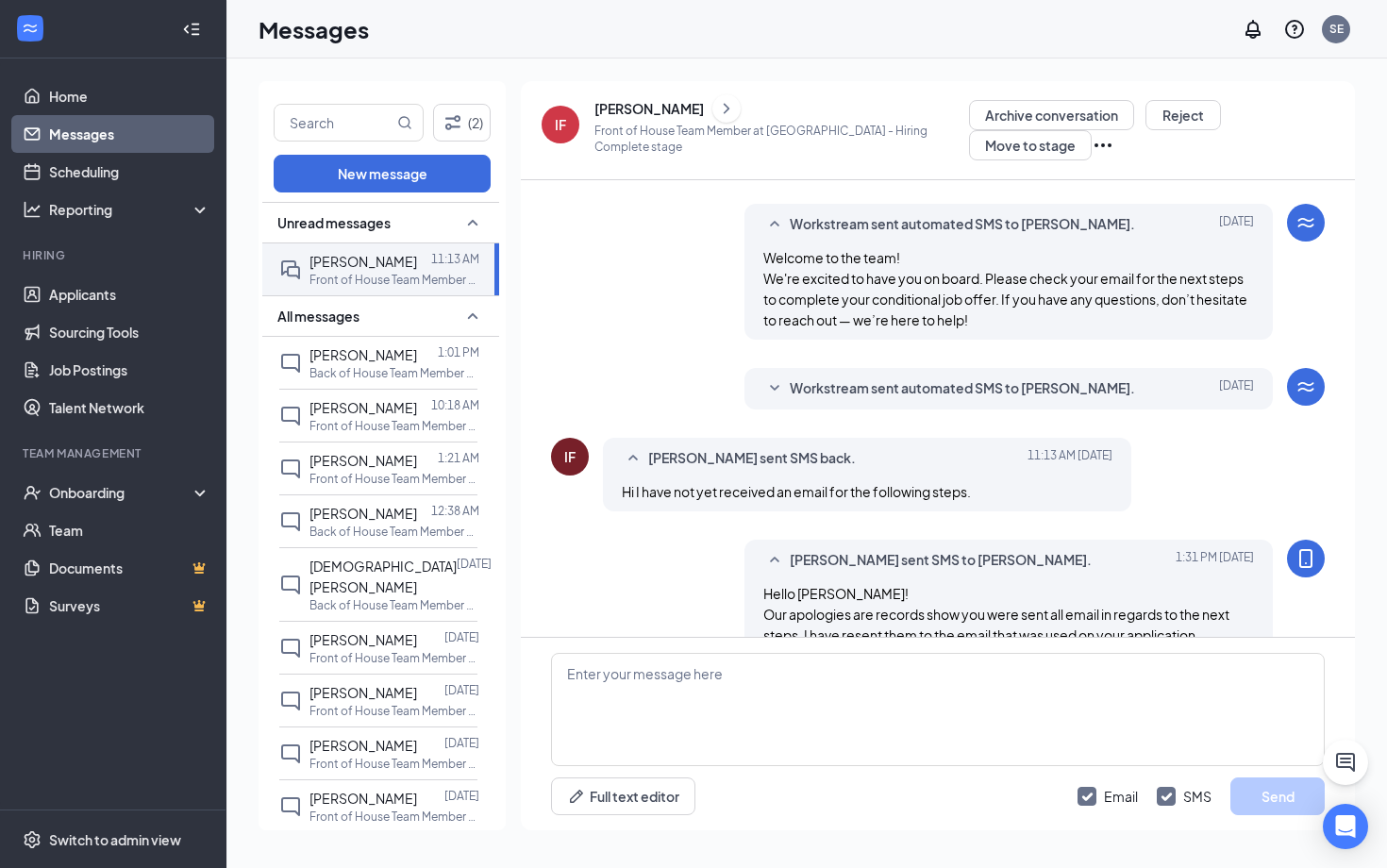
scroll to position [1600, 0]
click at [921, 399] on span "Workstream sent automated SMS to [PERSON_NAME]." at bounding box center [962, 388] width 345 height 23
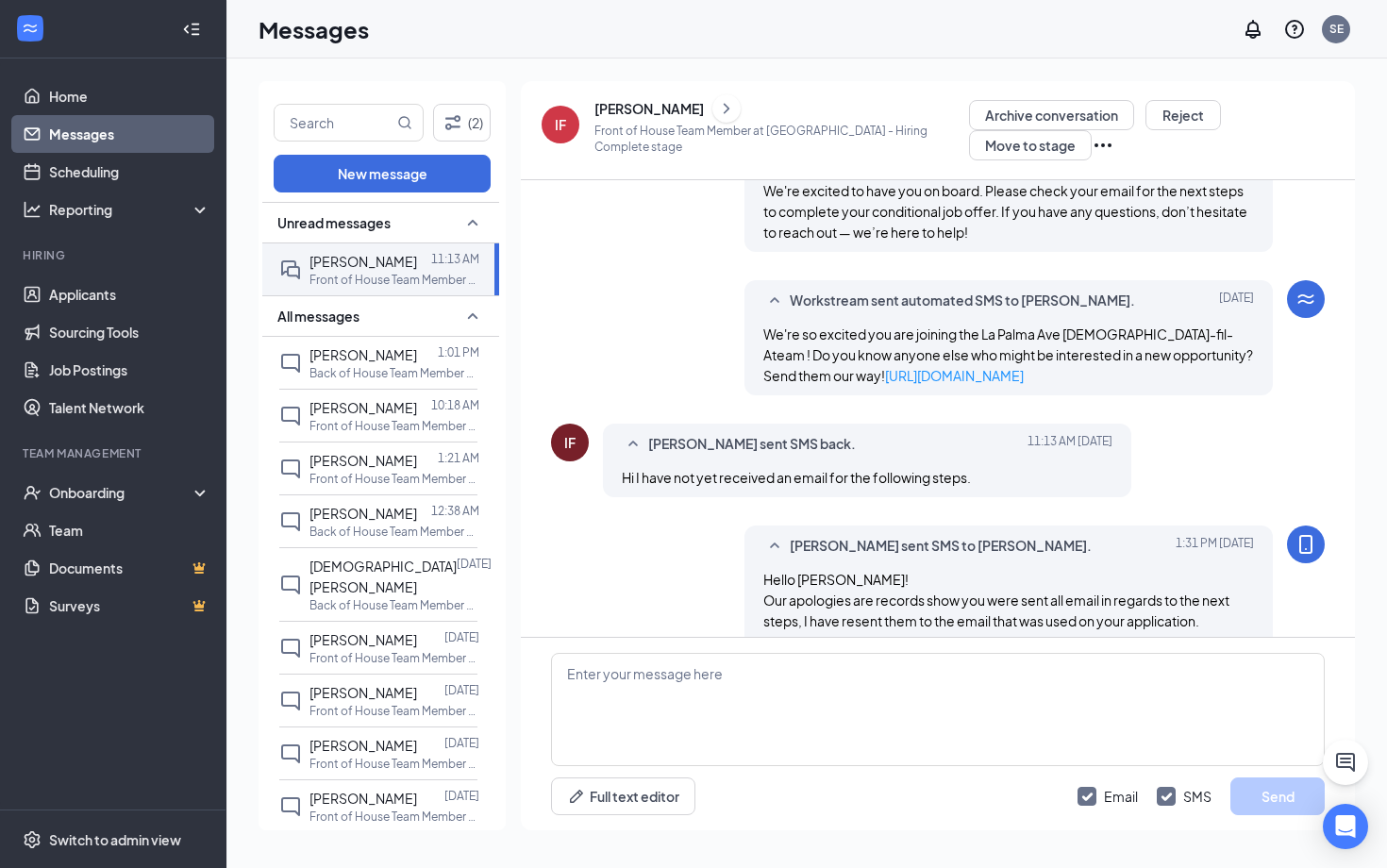
scroll to position [1727, 0]
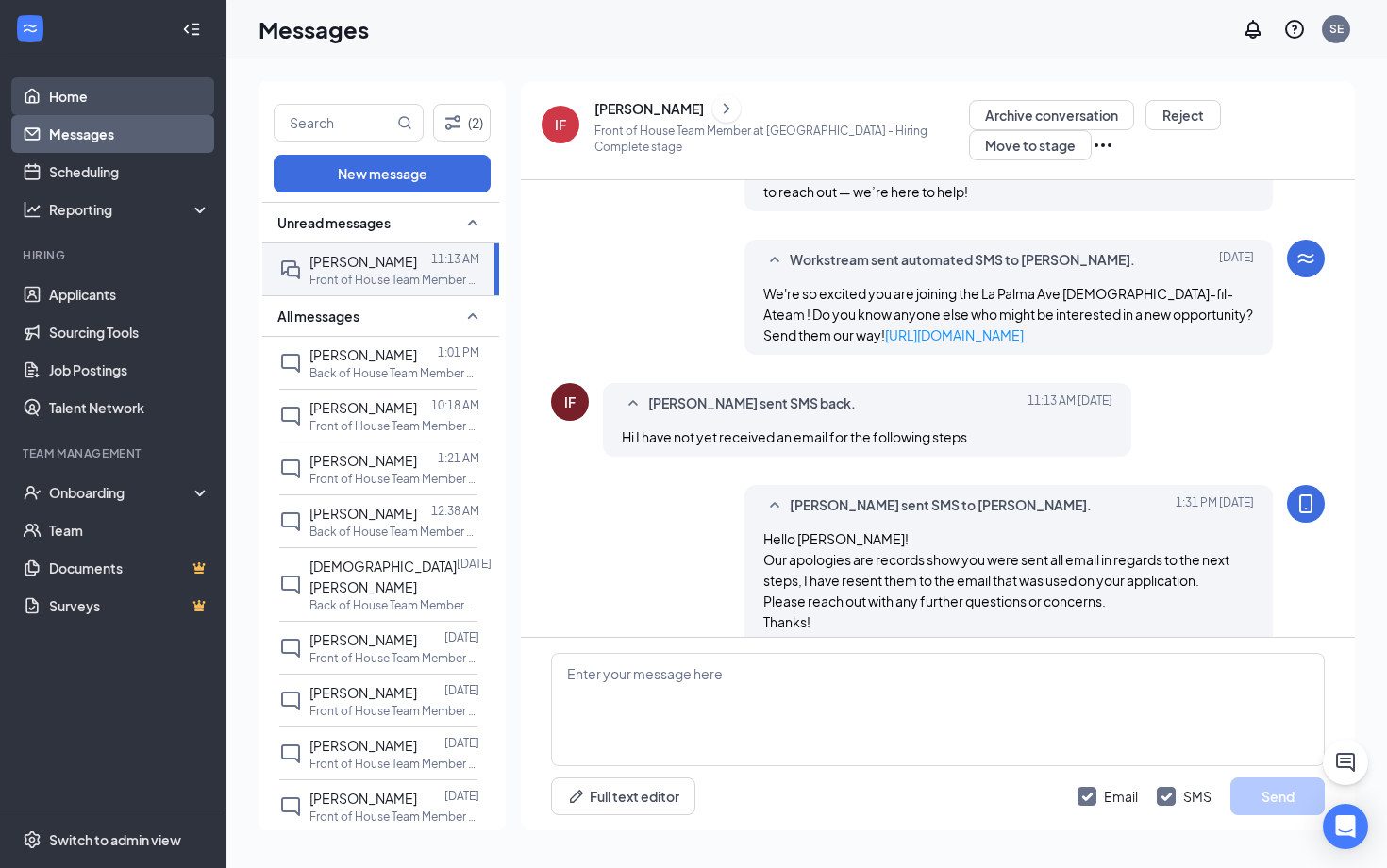
click at [137, 106] on link "Home" at bounding box center [130, 97] width 161 height 38
